Goal: Transaction & Acquisition: Purchase product/service

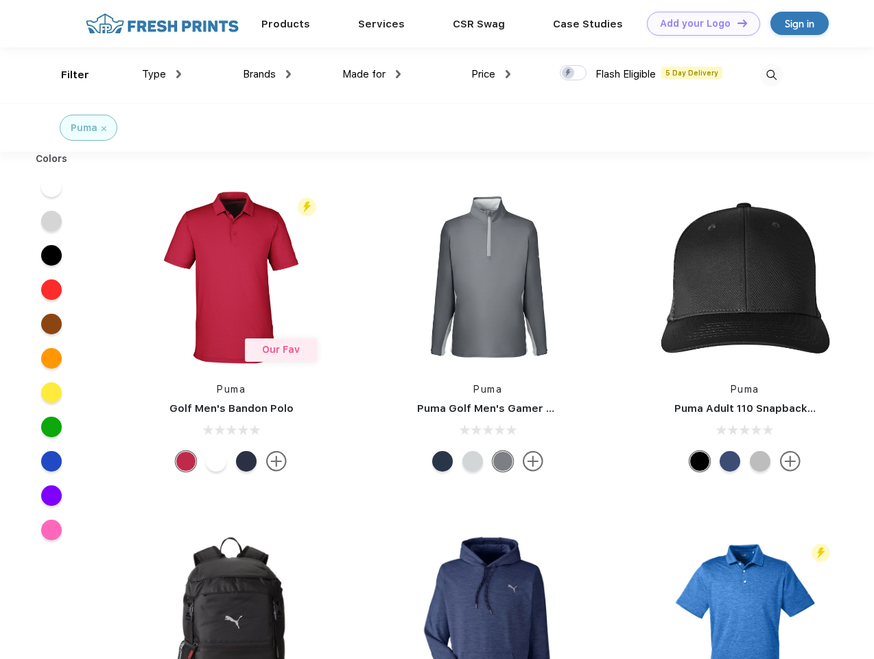
click at [699, 23] on link "Add your Logo Design Tool" at bounding box center [703, 24] width 113 height 24
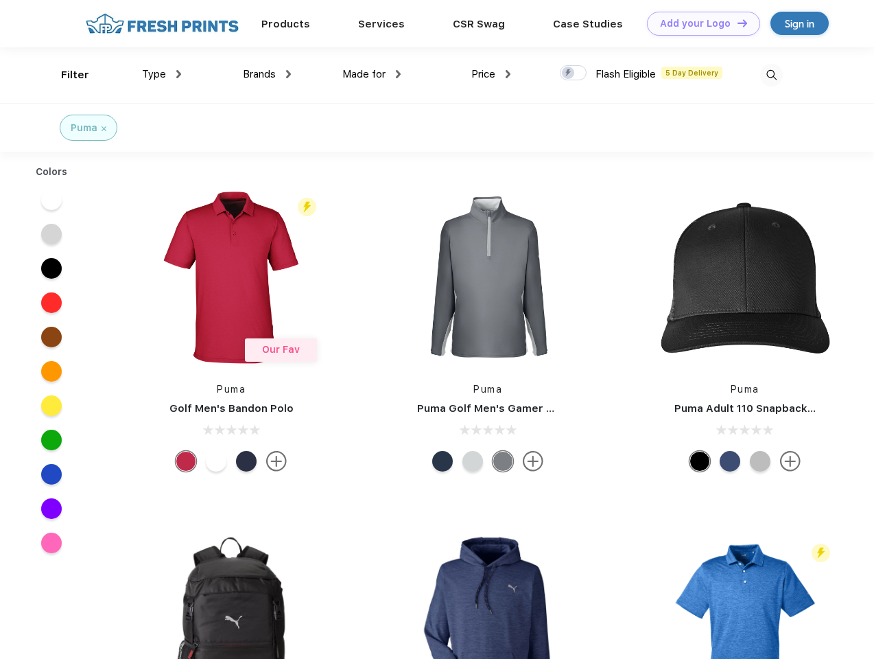
click at [0, 0] on div "Design Tool" at bounding box center [0, 0] width 0 height 0
click at [736, 23] on link "Add your Logo Design Tool" at bounding box center [703, 24] width 113 height 24
click at [66, 75] on div "Filter" at bounding box center [75, 75] width 28 height 16
click at [162, 74] on span "Type" at bounding box center [154, 74] width 24 height 12
click at [267, 74] on span "Brands" at bounding box center [259, 74] width 33 height 12
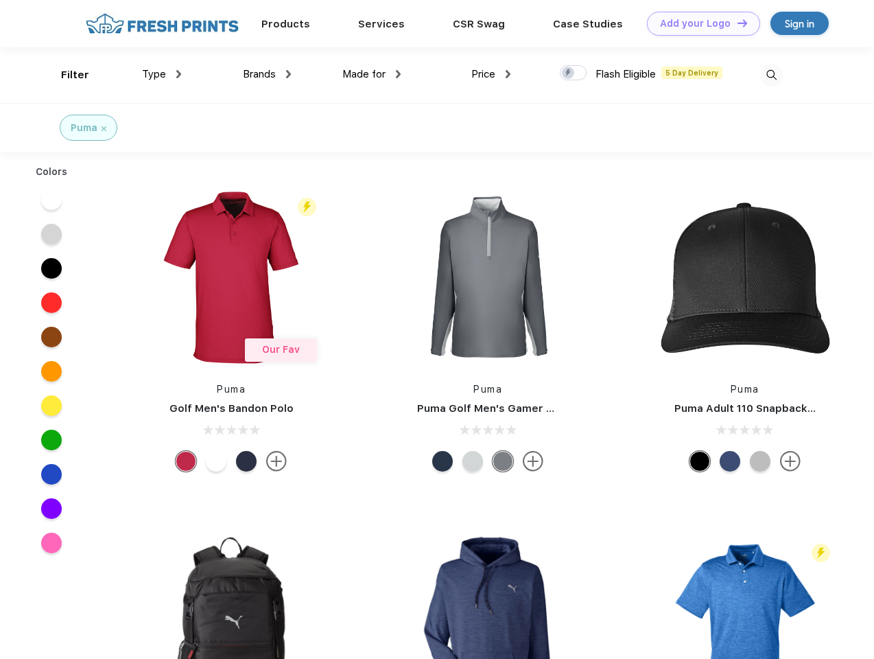
click at [372, 74] on span "Made for" at bounding box center [364, 74] width 43 height 12
click at [491, 74] on span "Price" at bounding box center [484, 74] width 24 height 12
click at [574, 73] on div at bounding box center [573, 72] width 27 height 15
click at [569, 73] on input "checkbox" at bounding box center [564, 69] width 9 height 9
click at [771, 75] on img at bounding box center [772, 75] width 23 height 23
